Goal: Task Accomplishment & Management: Use online tool/utility

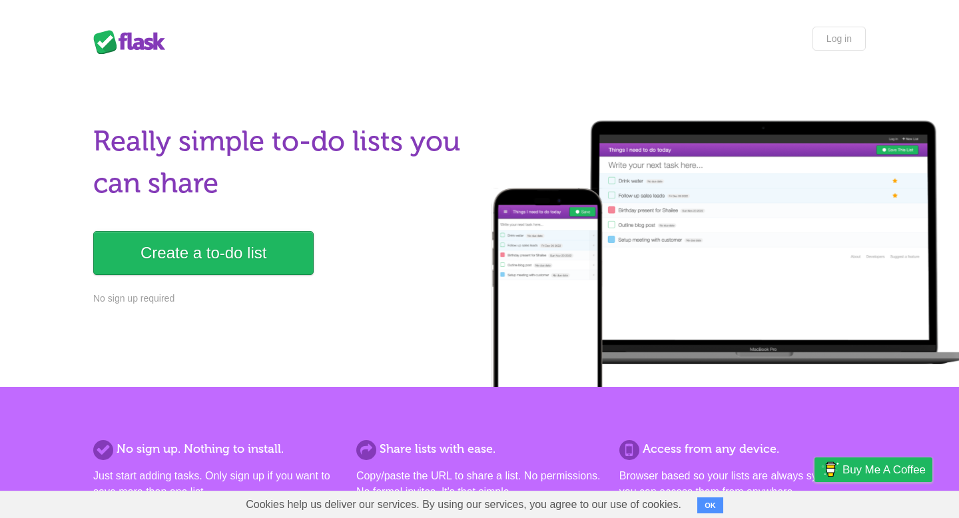
click at [194, 250] on link "Create a to-do list" at bounding box center [203, 253] width 220 height 44
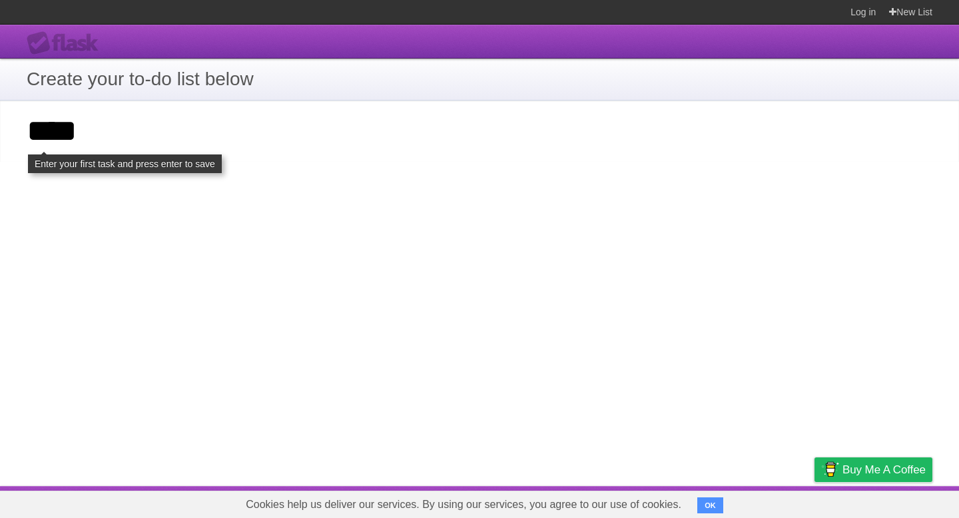
type input "****"
click input "**********" at bounding box center [0, 0] width 0 height 0
